Goal: Information Seeking & Learning: Learn about a topic

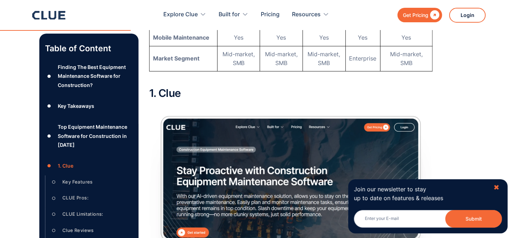
click at [498, 189] on div "✖" at bounding box center [496, 187] width 6 height 9
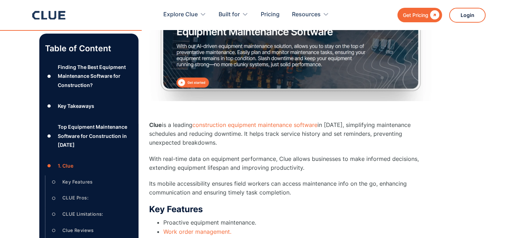
scroll to position [1812, 0]
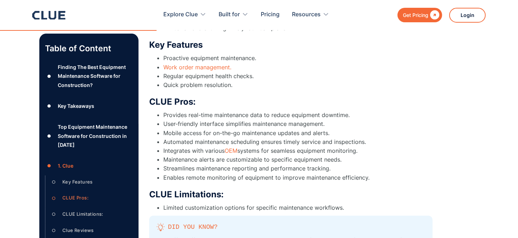
scroll to position [1977, 0]
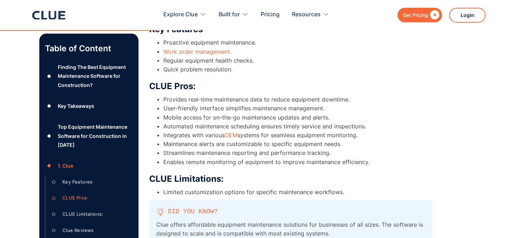
click at [431, 12] on div "" at bounding box center [433, 15] width 11 height 9
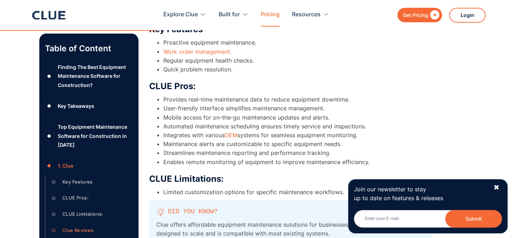
click at [265, 17] on link "Pricing" at bounding box center [270, 15] width 19 height 22
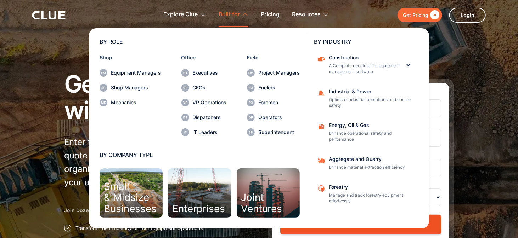
click at [239, 15] on div "Built for" at bounding box center [228, 15] width 21 height 22
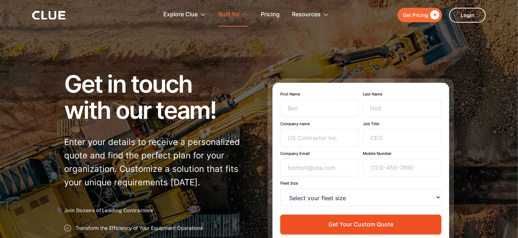
click at [242, 14] on icon at bounding box center [245, 14] width 6 height 6
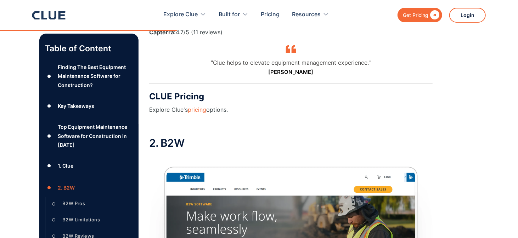
scroll to position [83, 0]
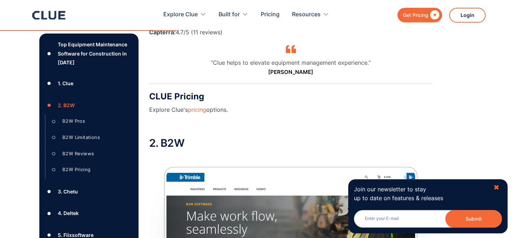
click at [495, 187] on div "✖" at bounding box center [496, 187] width 6 height 9
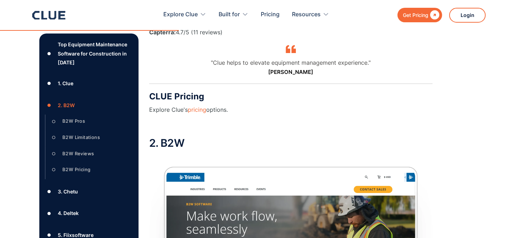
scroll to position [2307, 0]
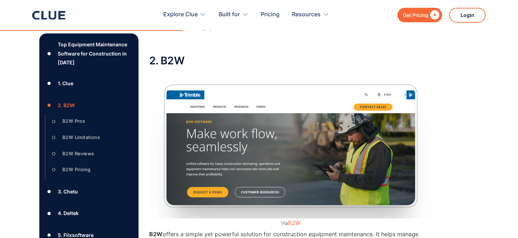
click at [68, 104] on div "2. B2W" at bounding box center [66, 105] width 17 height 9
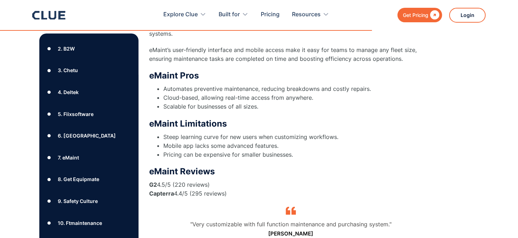
scroll to position [139, 0]
